Goal: Use online tool/utility: Utilize a website feature to perform a specific function

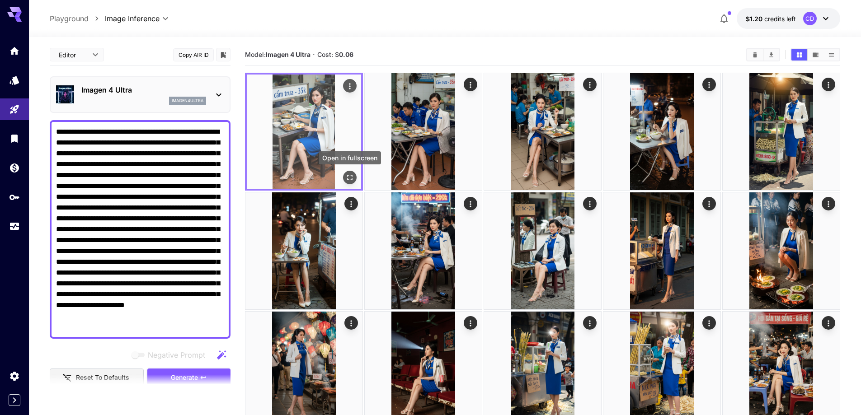
click at [353, 180] on icon "Open in fullscreen" at bounding box center [349, 177] width 9 height 9
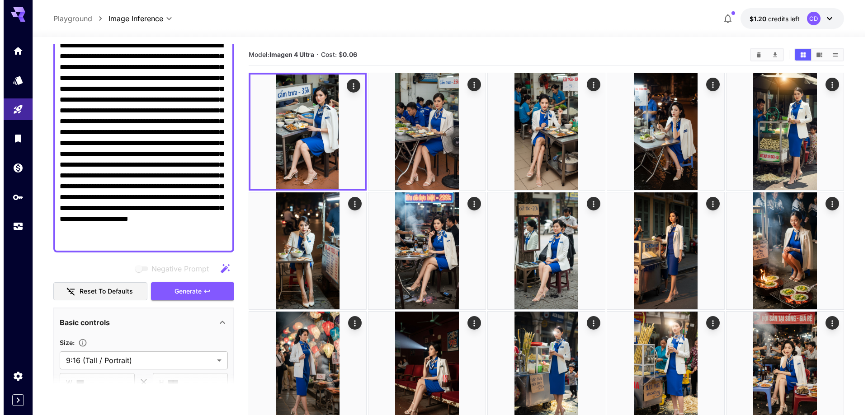
scroll to position [90, 0]
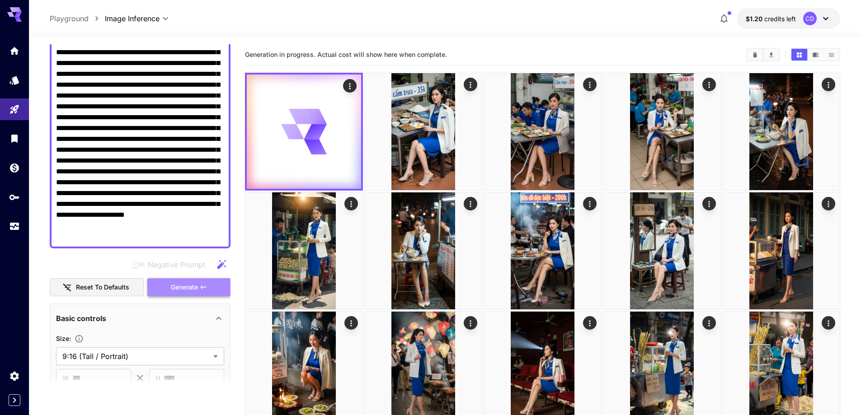
click at [187, 289] on span "Generate" at bounding box center [184, 287] width 27 height 11
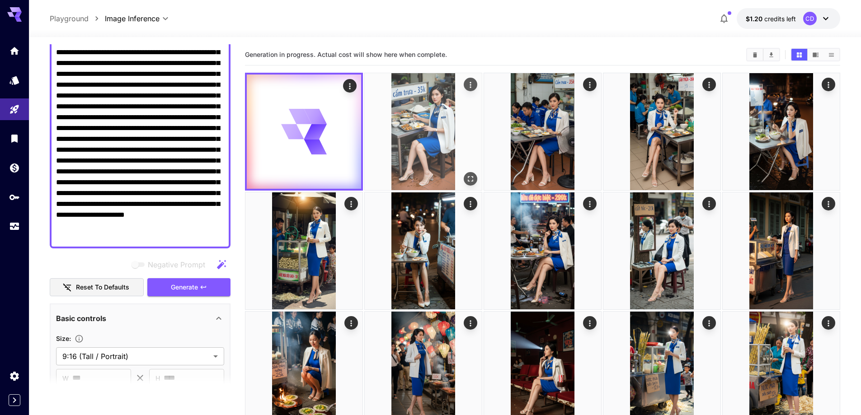
click at [467, 87] on icon "Actions" at bounding box center [470, 84] width 9 height 9
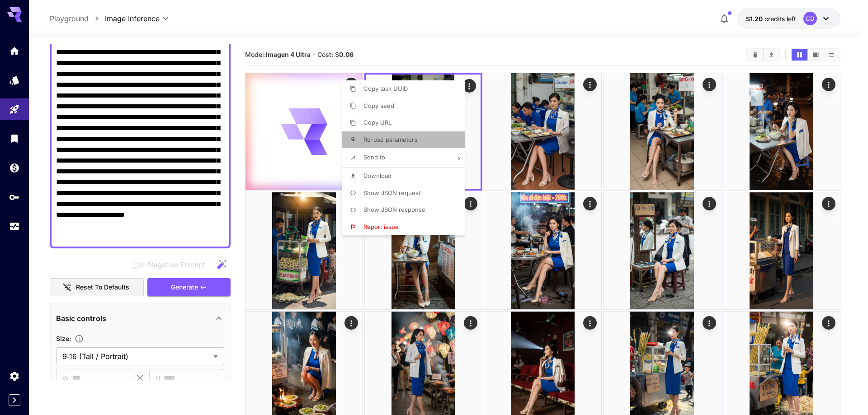
drag, startPoint x: 391, startPoint y: 141, endPoint x: 316, endPoint y: 199, distance: 95.0
click at [391, 141] on span "Re-use parameters" at bounding box center [390, 139] width 54 height 7
type input "*********"
type input "**********"
type input "***"
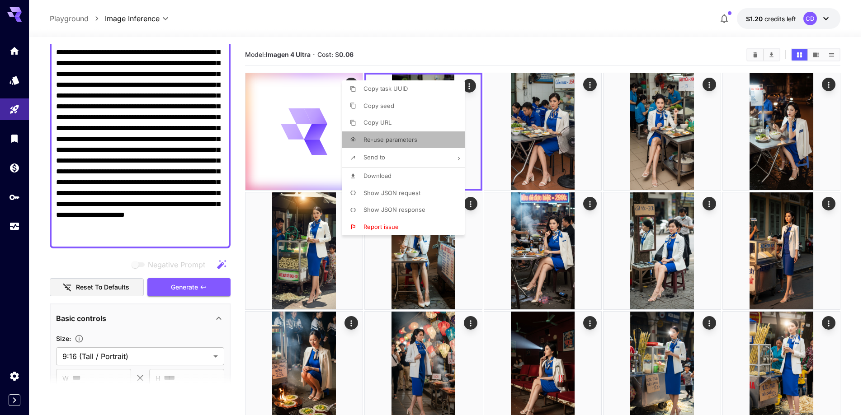
scroll to position [54, 0]
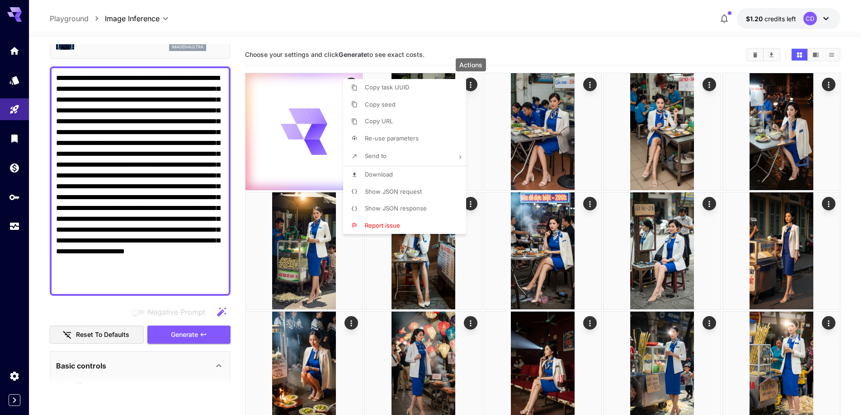
click at [110, 314] on div at bounding box center [434, 207] width 868 height 415
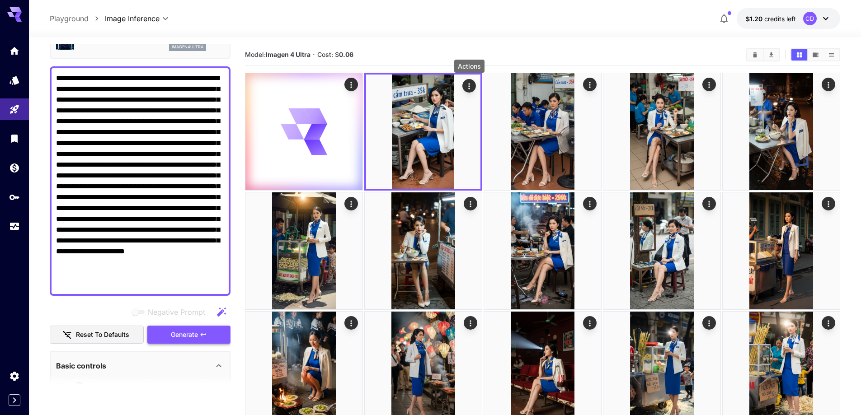
click at [172, 333] on span "Generate" at bounding box center [184, 335] width 27 height 11
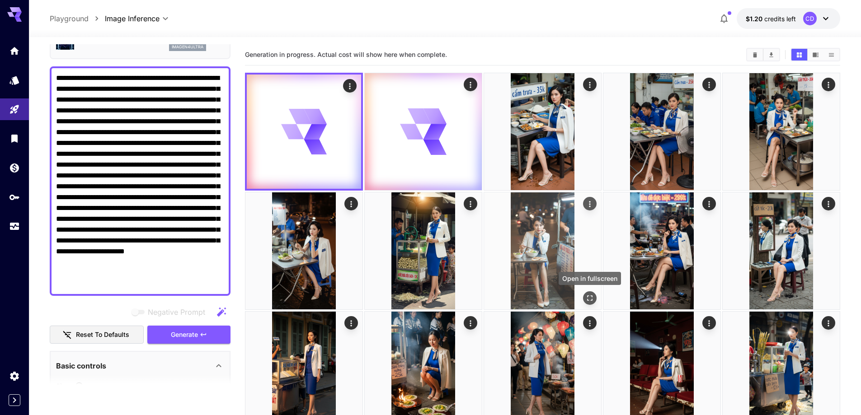
click at [596, 296] on button "Open in fullscreen" at bounding box center [590, 299] width 14 height 14
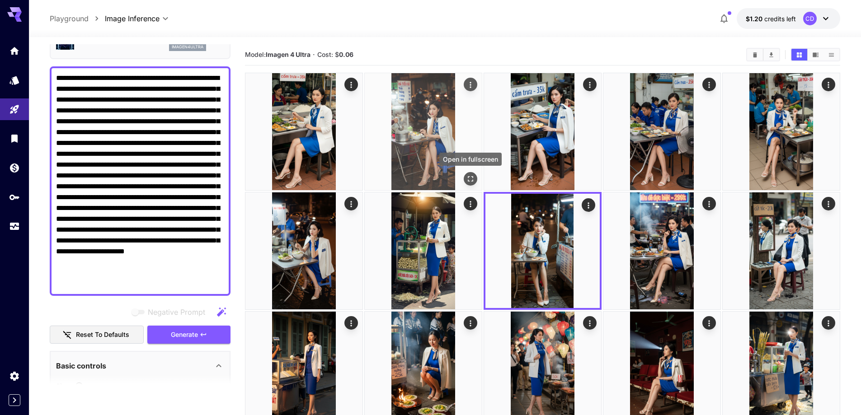
click at [469, 174] on button "Open in fullscreen" at bounding box center [471, 179] width 14 height 14
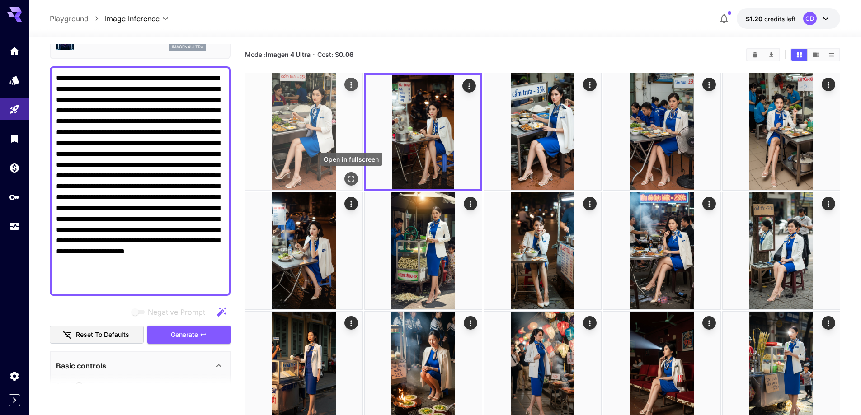
click at [353, 178] on icon "Open in fullscreen" at bounding box center [351, 178] width 5 height 5
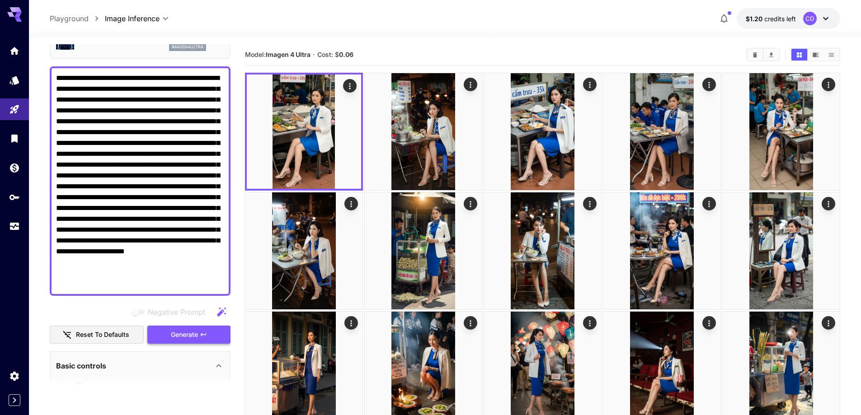
click at [191, 330] on span "Generate" at bounding box center [184, 335] width 27 height 11
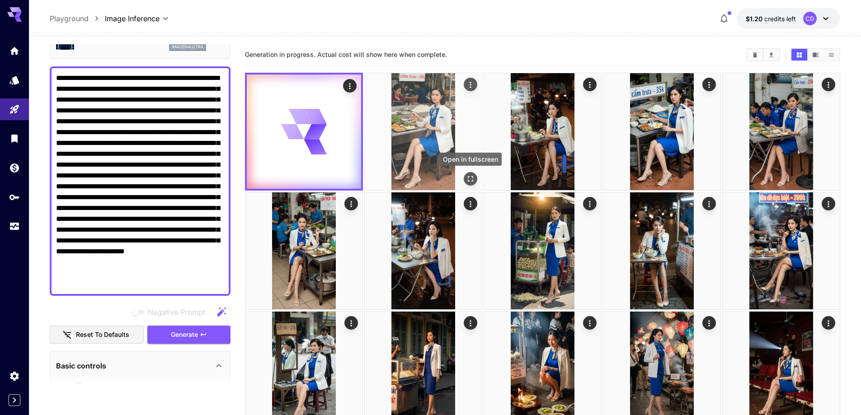
click at [469, 183] on icon "Open in fullscreen" at bounding box center [470, 179] width 9 height 9
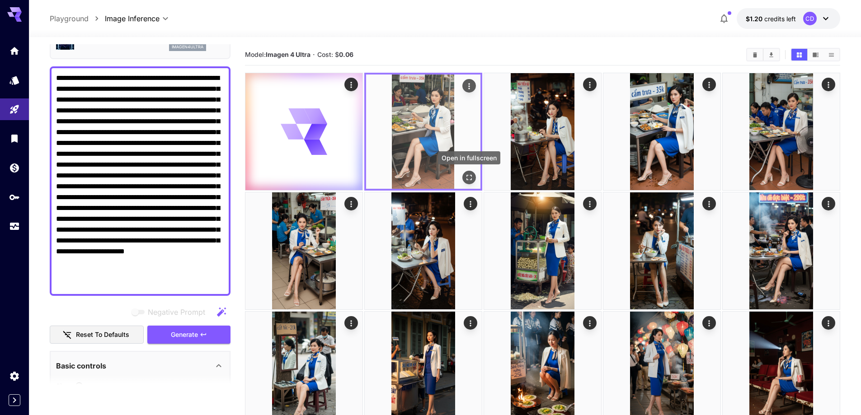
click at [468, 180] on icon "Open in fullscreen" at bounding box center [469, 177] width 5 height 5
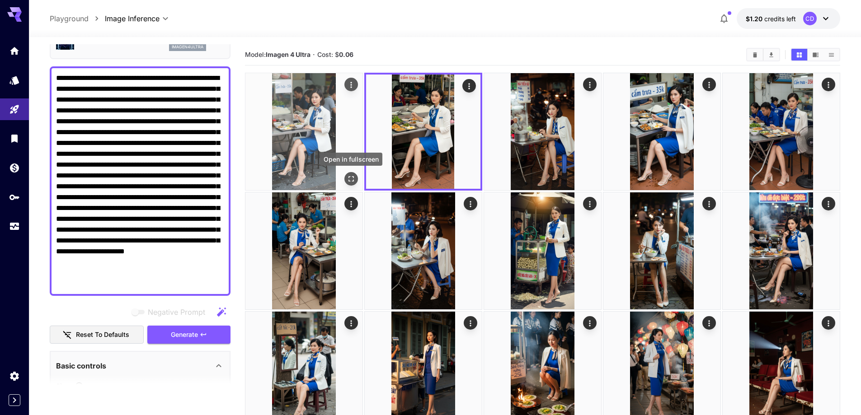
click at [355, 175] on icon "Open in fullscreen" at bounding box center [351, 179] width 9 height 9
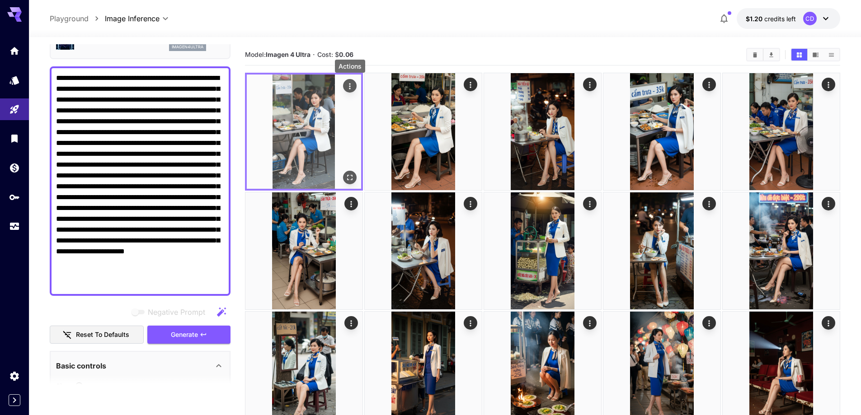
click at [349, 85] on icon "Actions" at bounding box center [349, 86] width 9 height 9
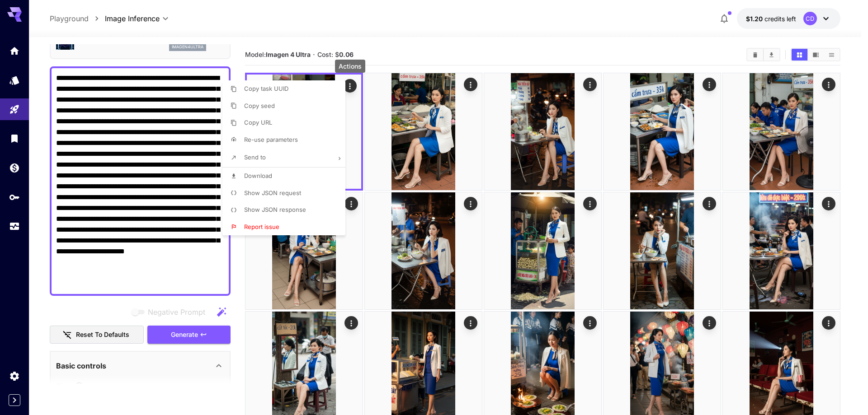
click at [261, 179] on span "Download" at bounding box center [258, 175] width 28 height 7
